Goal: Check status

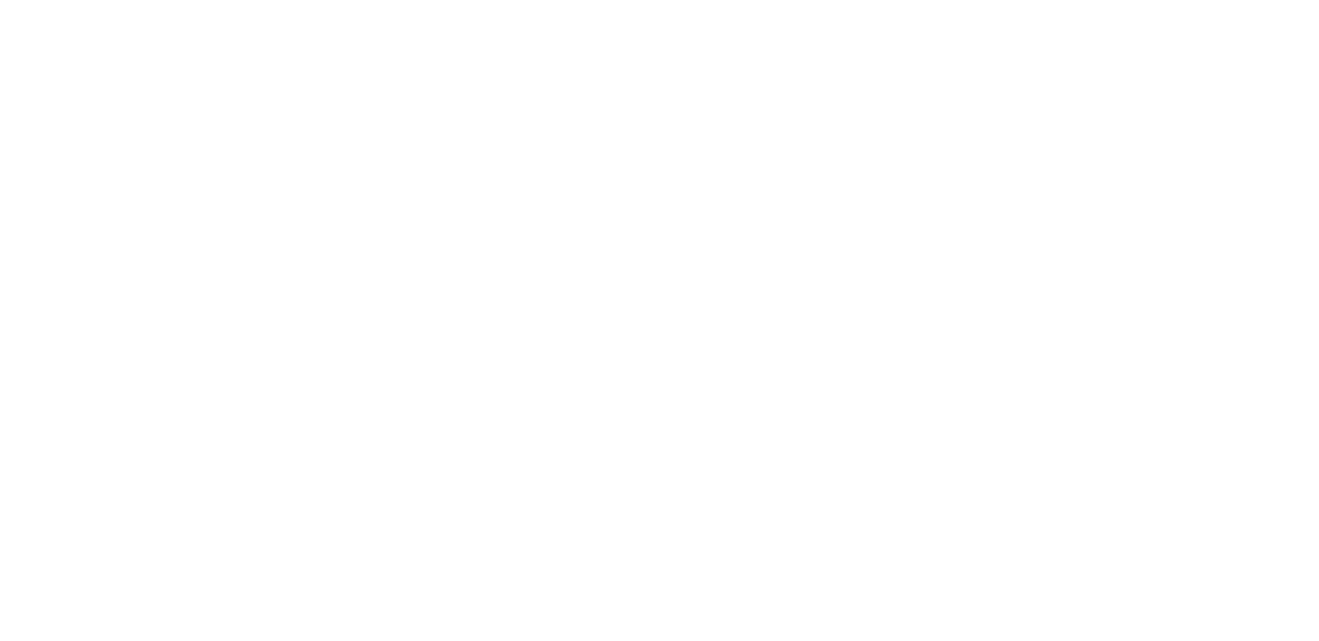
select select "100"
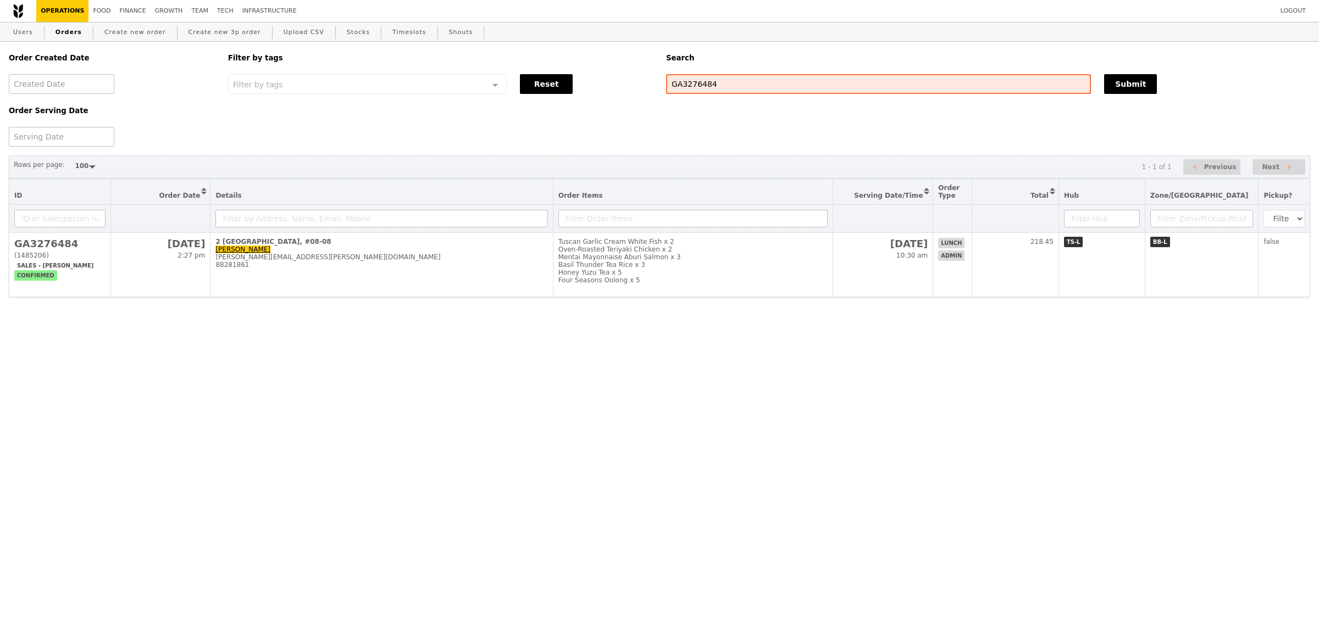
click at [549, 248] on td "2 International Business Park, #08-08 Shirley Lam shirley.lam@bd.com 88281861" at bounding box center [382, 265] width 342 height 64
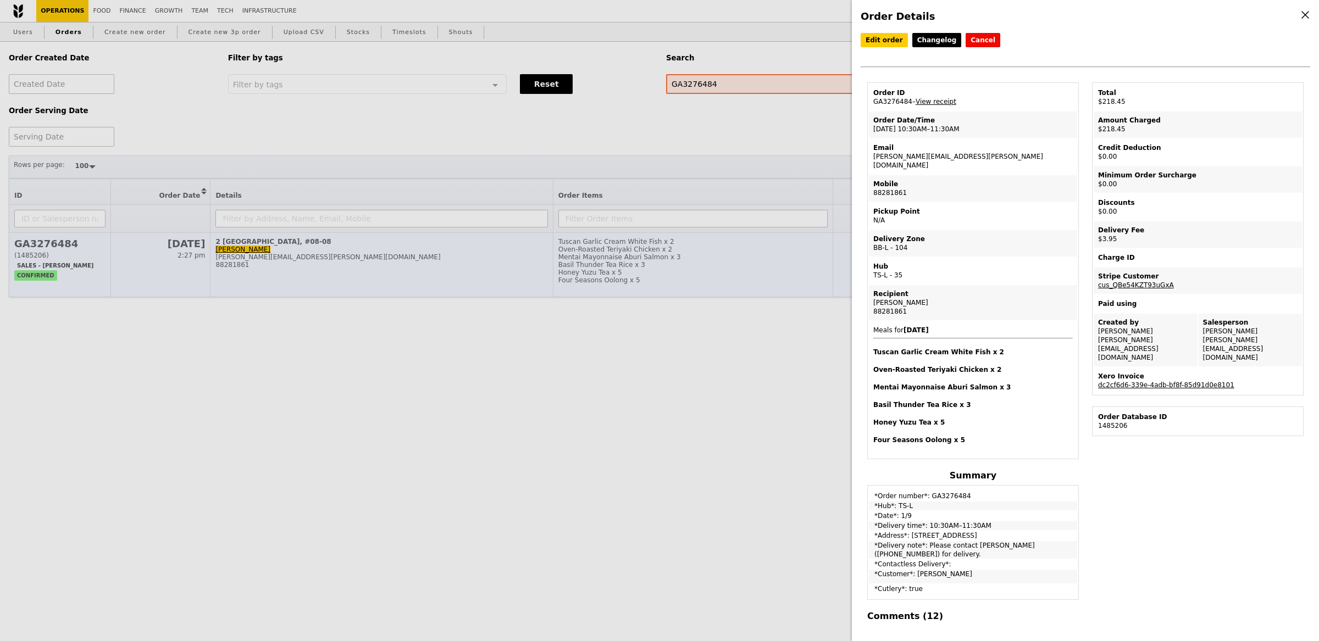
click at [558, 254] on div "Order Details Edit order Changelog Cancel Order ID GA3276484 – View receipt Ord…" at bounding box center [659, 320] width 1319 height 641
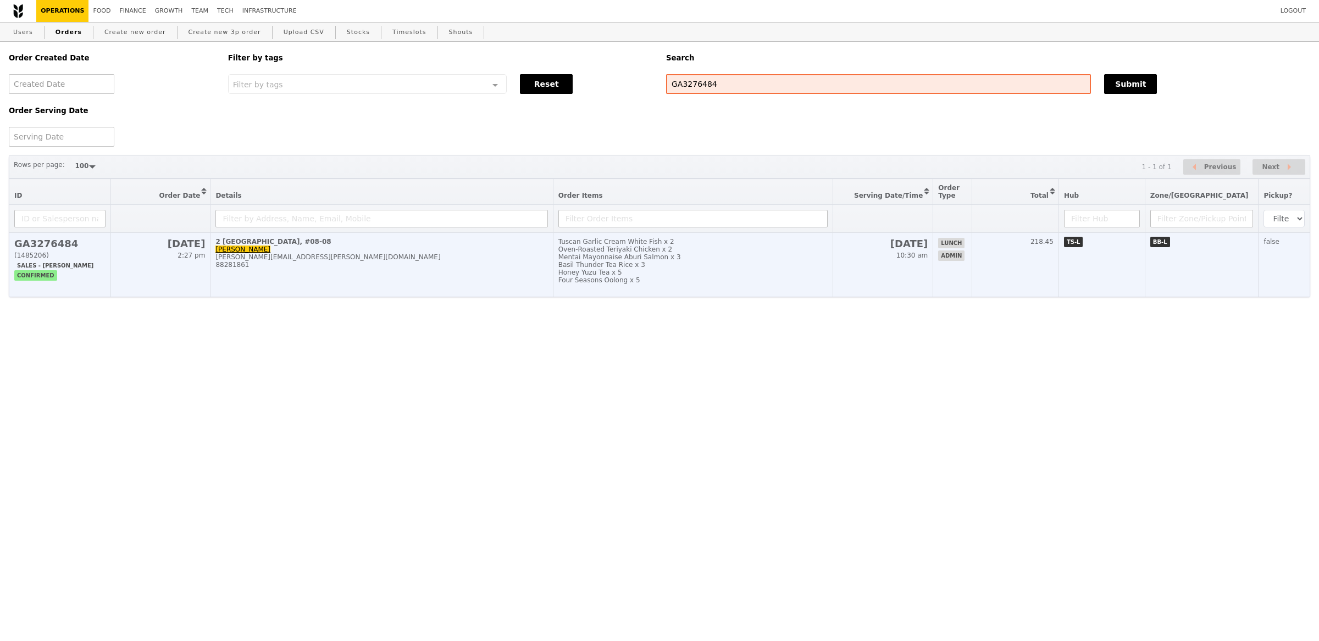
click at [628, 267] on div "Basil Thunder Tea Rice x 3" at bounding box center [693, 265] width 270 height 8
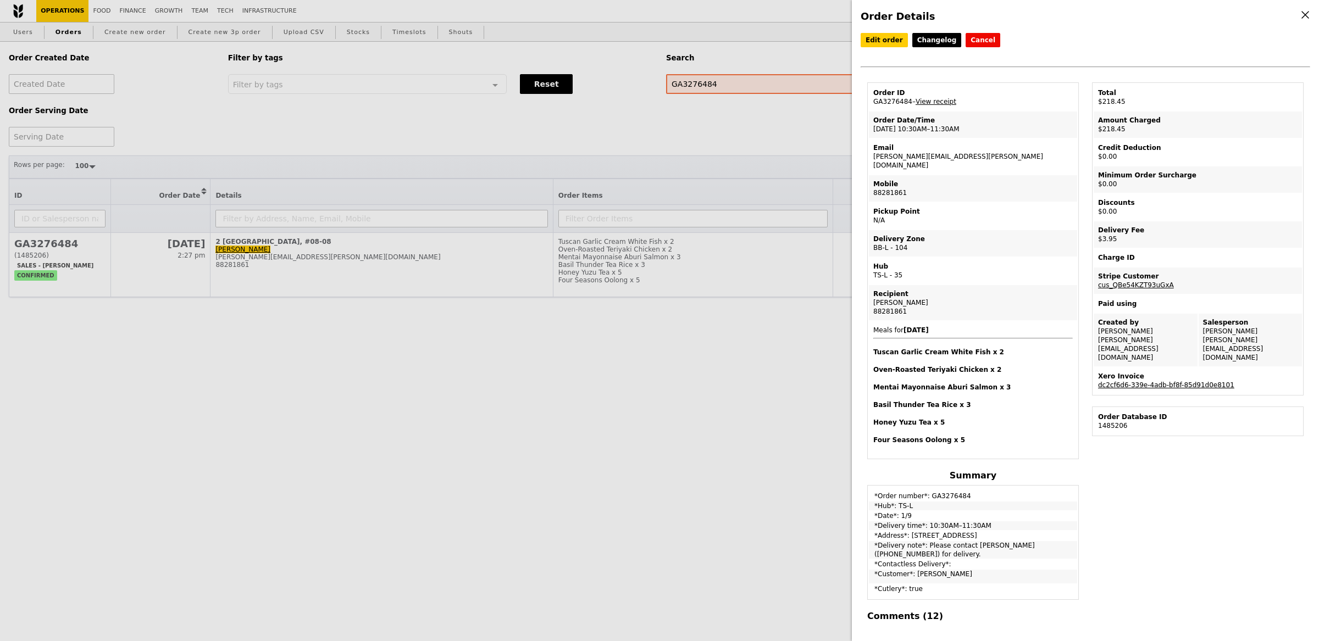
click at [1157, 381] on link "dc2cf6d6-339e-4adb-bf8f-85d91d0e8101" at bounding box center [1166, 385] width 136 height 8
click at [937, 105] on td "Order ID GA3276484 – View receipt" at bounding box center [973, 97] width 208 height 26
click at [938, 102] on link "View receipt" at bounding box center [936, 102] width 41 height 8
